Goal: Task Accomplishment & Management: Use online tool/utility

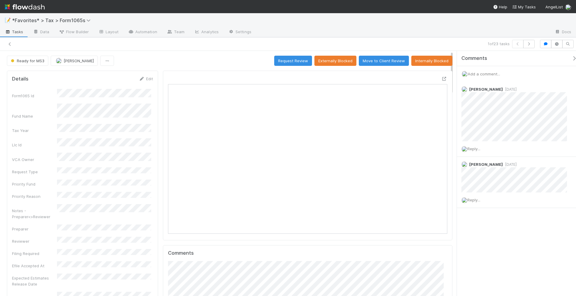
scroll to position [6, 6]
click at [10, 44] on icon at bounding box center [10, 44] width 6 height 4
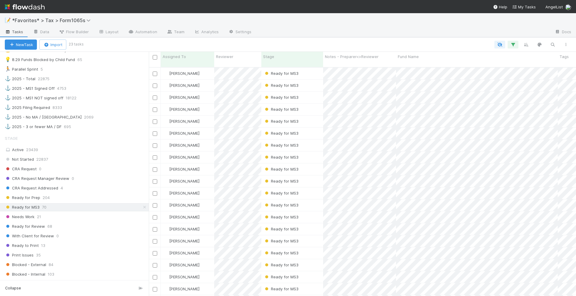
scroll to position [412, 0]
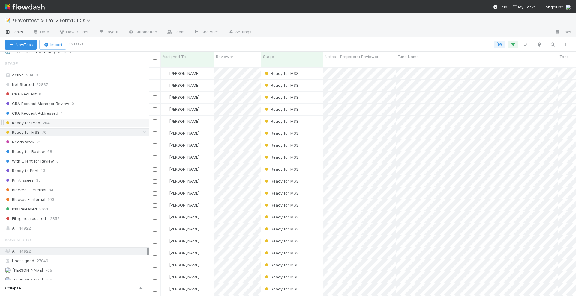
click at [56, 119] on div "Ready for Prep 204" at bounding box center [77, 122] width 144 height 7
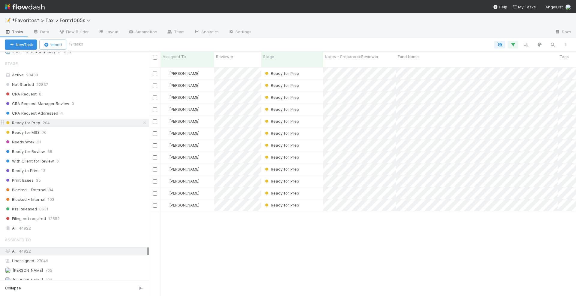
scroll to position [228, 421]
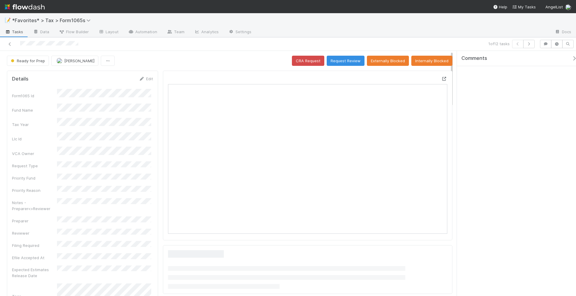
click at [441, 77] on icon at bounding box center [444, 79] width 6 height 4
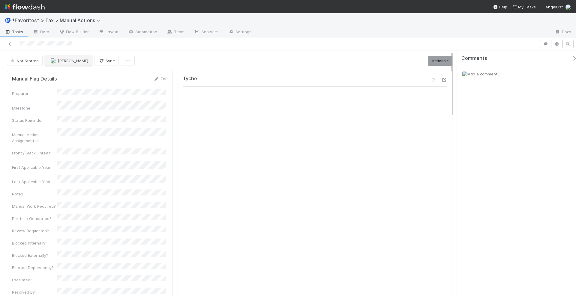
click at [78, 58] on span "[PERSON_NAME]" at bounding box center [73, 60] width 30 height 5
click at [75, 84] on span "Johnmel Matining" at bounding box center [69, 86] width 30 height 5
click at [75, 61] on span "Fareeha Naim" at bounding box center [73, 60] width 30 height 5
click at [69, 86] on span "Johnmel Matining" at bounding box center [69, 86] width 30 height 5
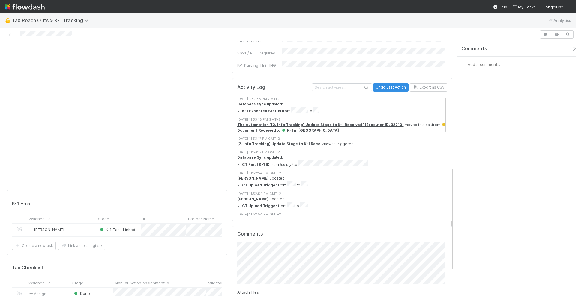
scroll to position [370, 0]
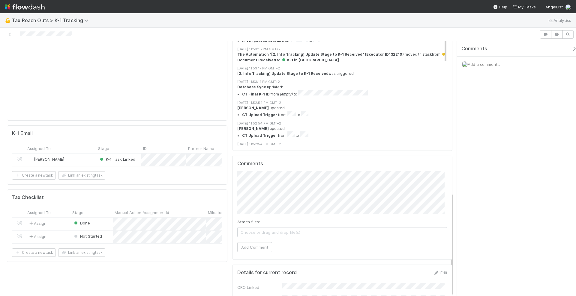
click at [90, 154] on div "[PERSON_NAME]" at bounding box center [60, 160] width 71 height 13
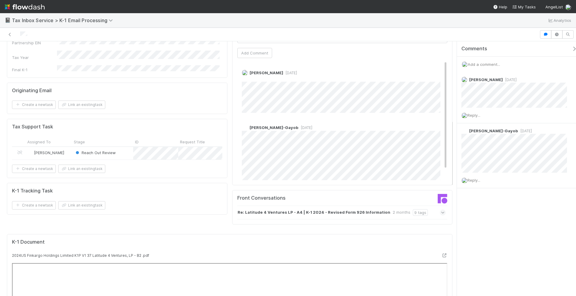
scroll to position [375, 0]
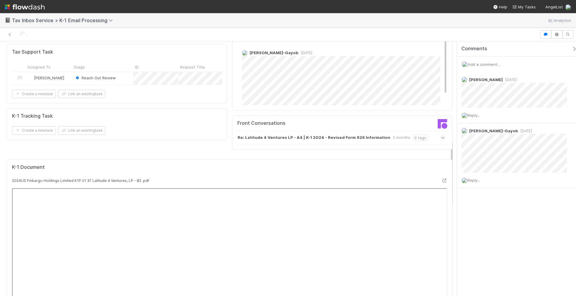
click at [315, 135] on strong "Re: Latitude 4 Ventures LP - A4 | K-1 2024 - Revised Form 926 Information" at bounding box center [313, 138] width 153 height 7
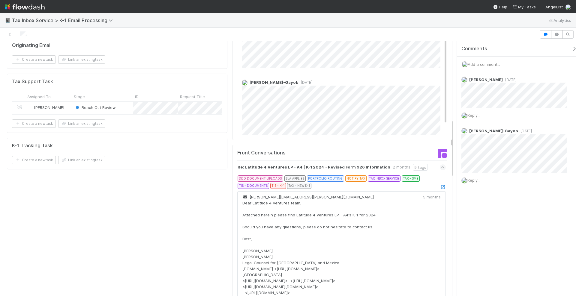
scroll to position [337, 0]
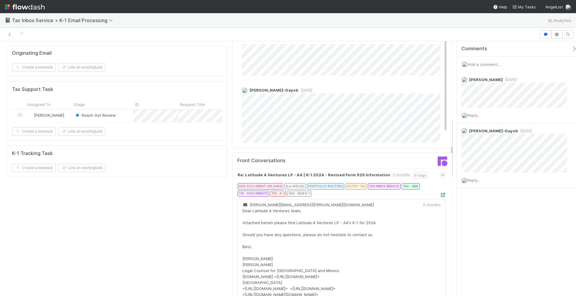
click at [439, 193] on icon at bounding box center [442, 195] width 6 height 4
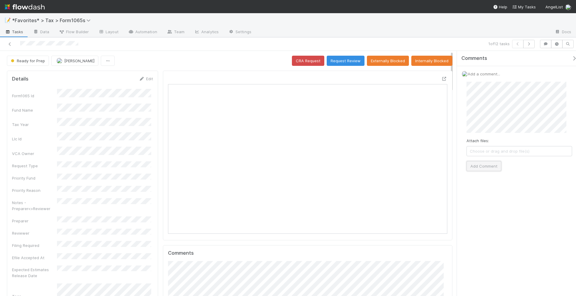
click at [486, 166] on button "Add Comment" at bounding box center [483, 166] width 35 height 10
click at [406, 39] on div "1 of 12 tasks" at bounding box center [288, 43] width 576 height 13
click at [390, 58] on button "Externally Blocked" at bounding box center [388, 61] width 42 height 10
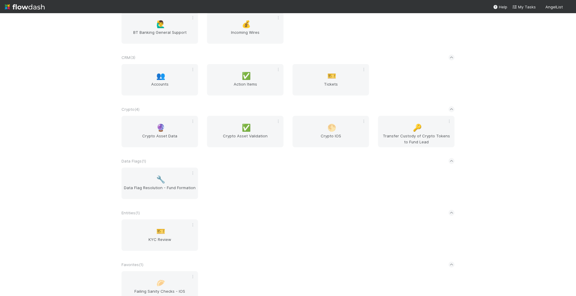
scroll to position [329, 0]
click at [198, 70] on div "👥 Accounts" at bounding box center [159, 79] width 85 height 31
